Goal: Information Seeking & Learning: Compare options

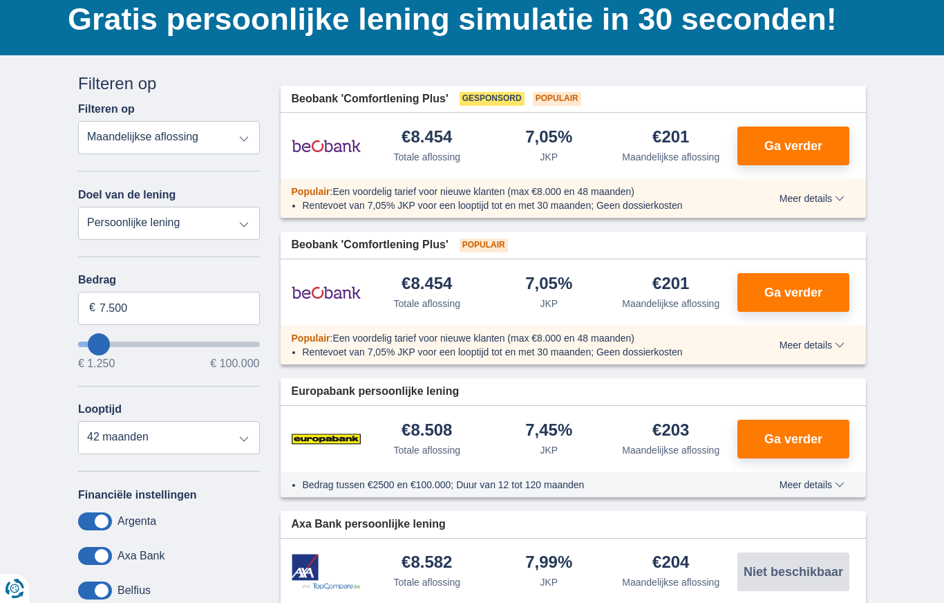
scroll to position [99, 0]
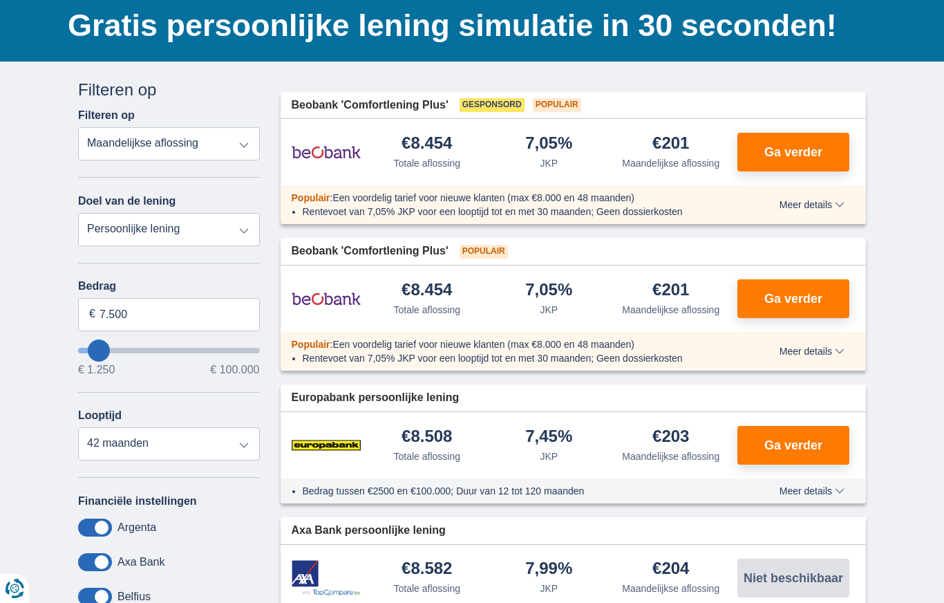
type input "4.250"
type input "4250"
select select "36"
type input "3.250"
type input "3250"
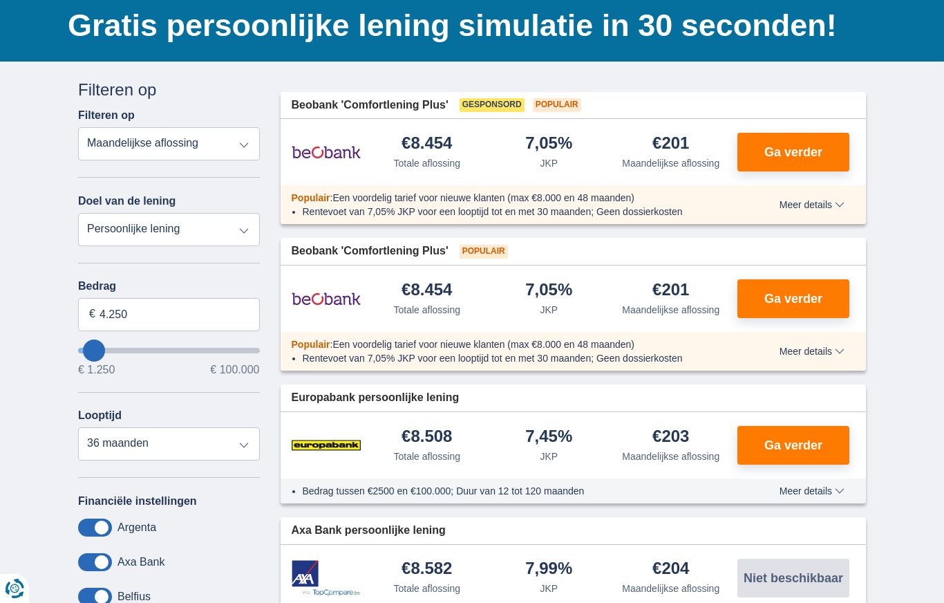
select select "30"
type input "2.250"
type input "2250"
select select "24"
type input "1.250"
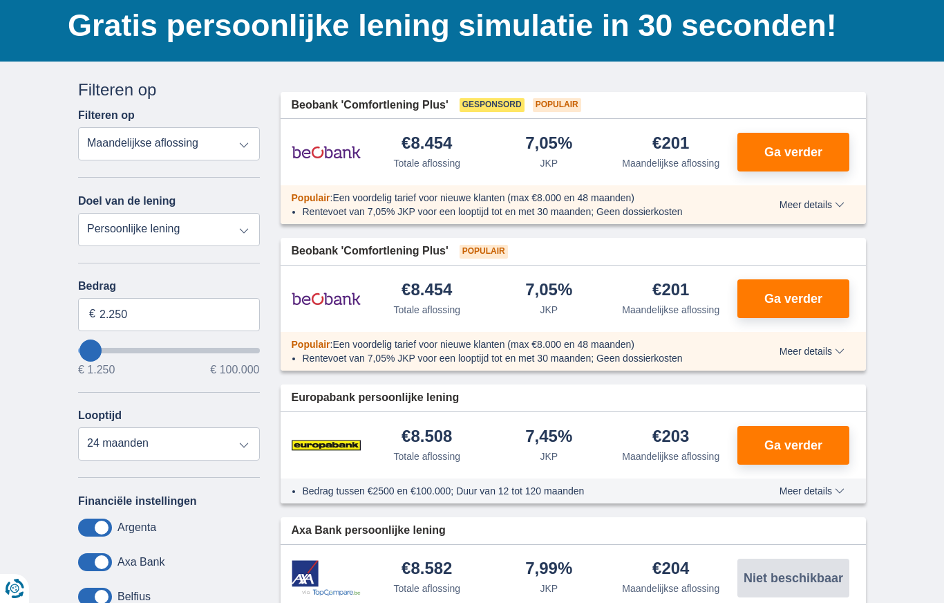
type input "1250"
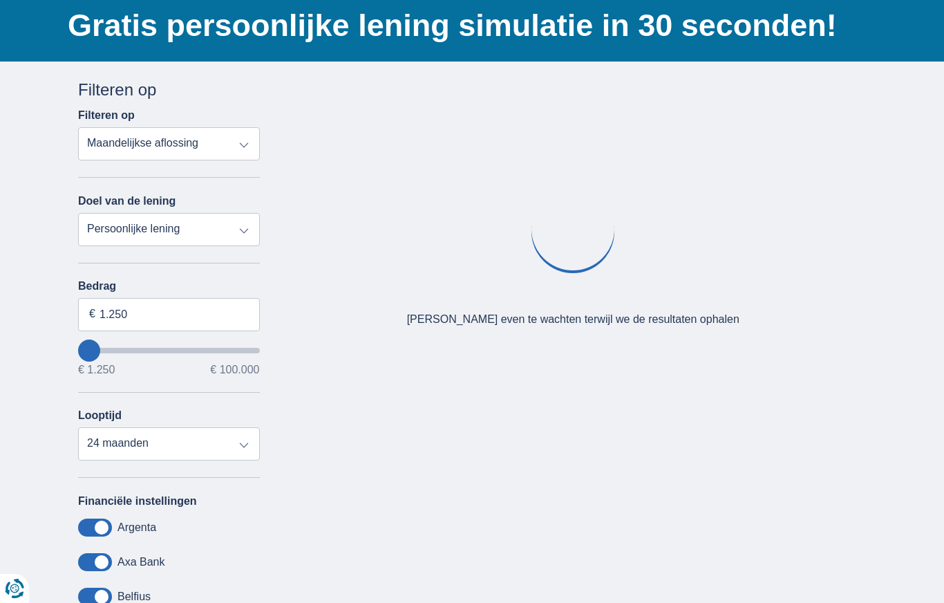
type input "2.250"
type input "2250"
type input "3.250"
type input "3250"
type input "6.250"
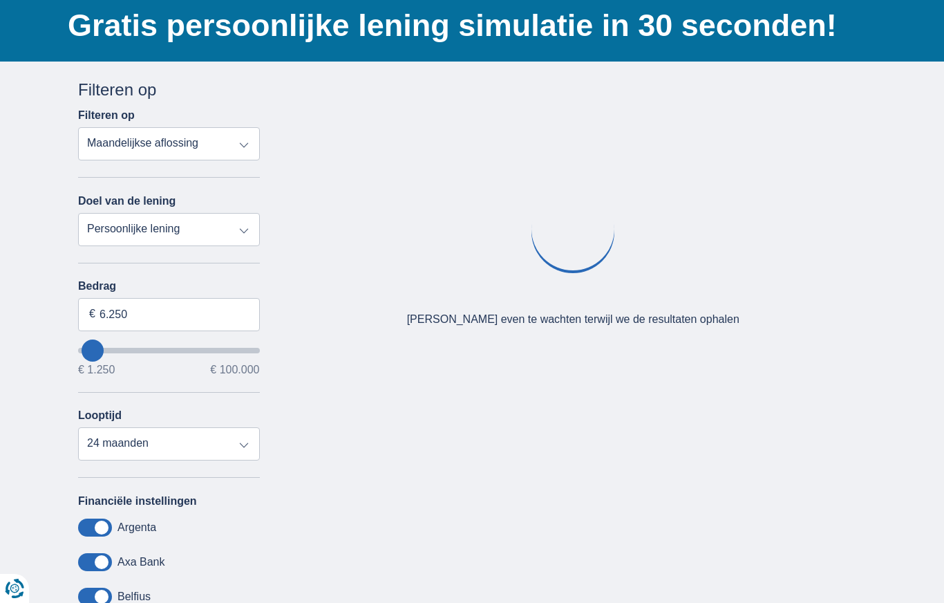
type input "6250"
type input "7.250"
type input "7250"
select select "42"
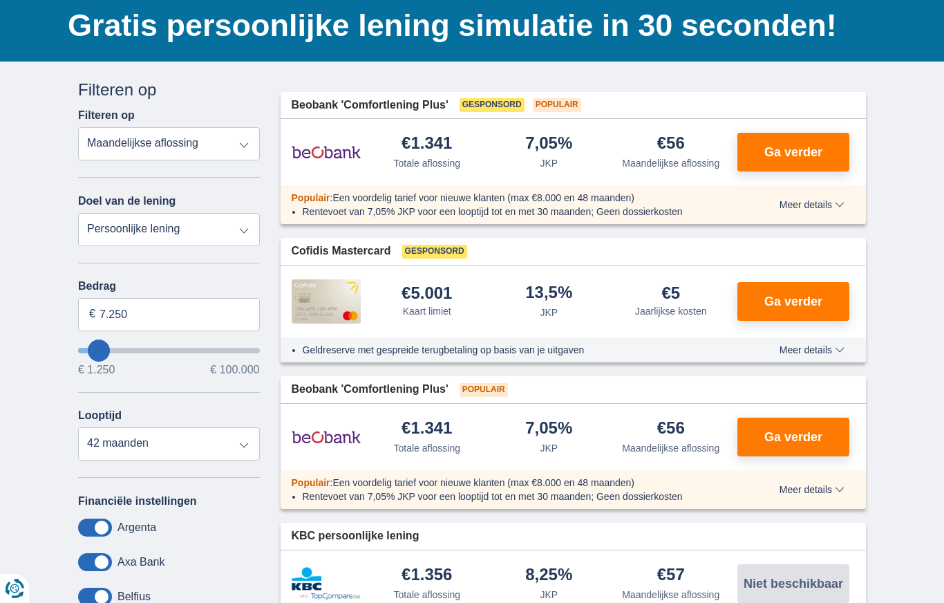
type input "6.250"
type input "6250"
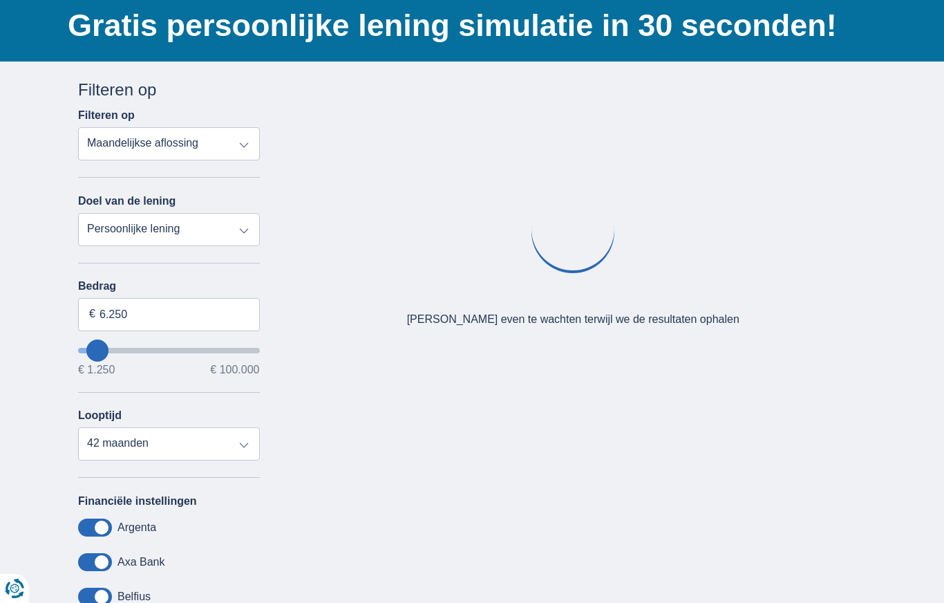
type input "5.250"
type input "5250"
select select "36"
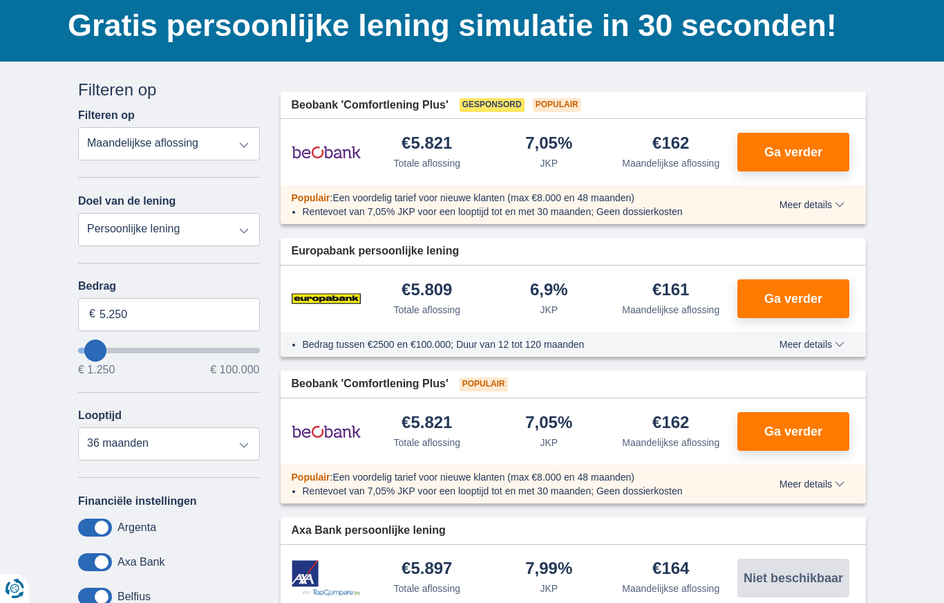
type input "5250"
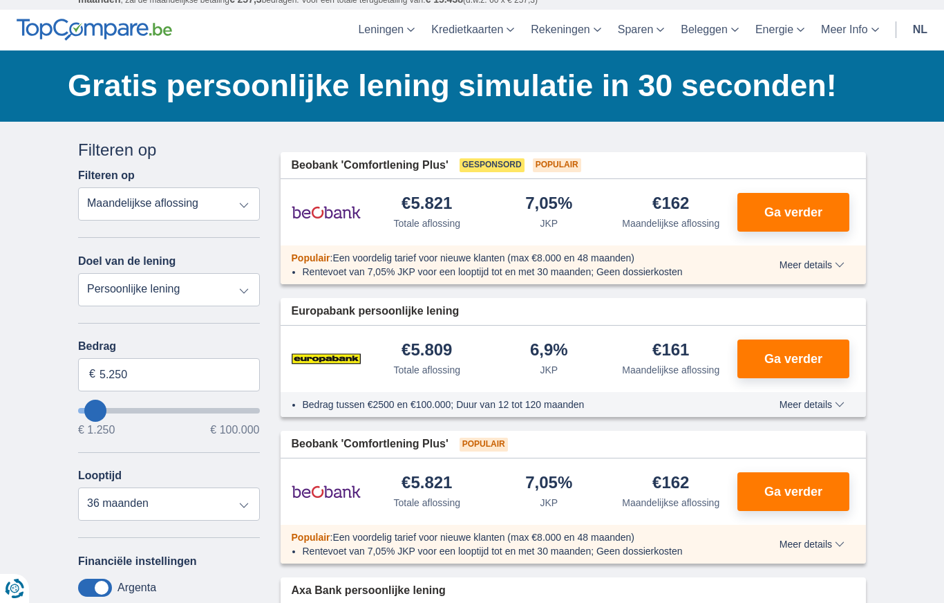
scroll to position [0, 0]
